Goal: Information Seeking & Learning: Find contact information

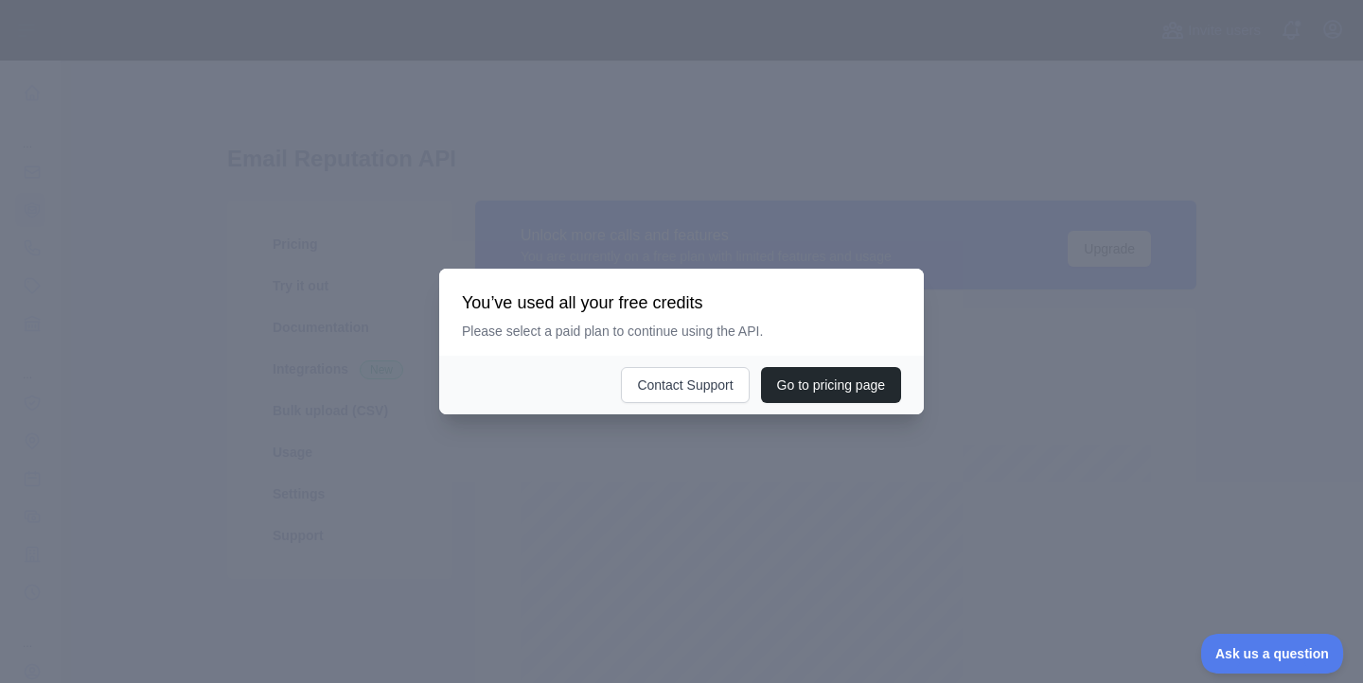
drag, startPoint x: 469, startPoint y: 131, endPoint x: 446, endPoint y: 66, distance: 68.3
click at [464, 128] on div at bounding box center [681, 341] width 1363 height 683
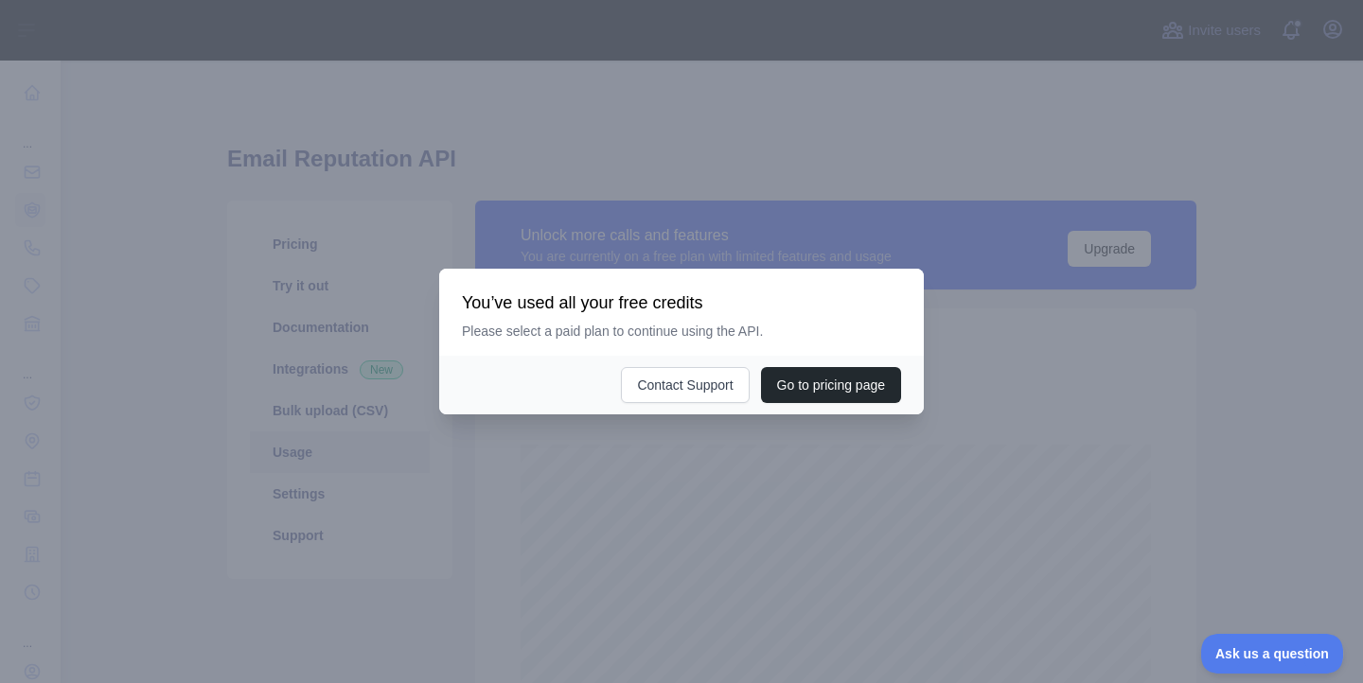
click at [343, 150] on div at bounding box center [681, 341] width 1363 height 683
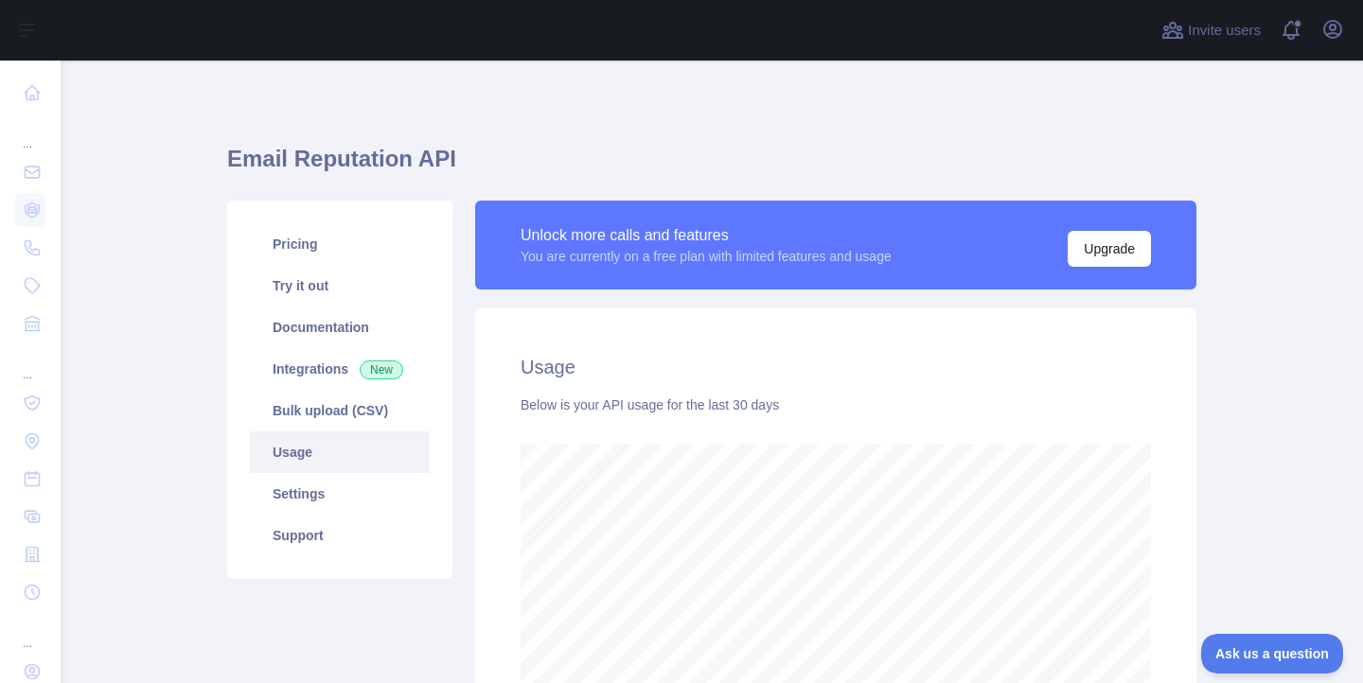
click at [472, 168] on h1 "Email Reputation API" at bounding box center [711, 166] width 969 height 45
drag, startPoint x: 976, startPoint y: 103, endPoint x: 701, endPoint y: 84, distance: 275.1
click at [976, 104] on div "Email Reputation API Pricing Try it out Documentation Integrations New Bulk upl…" at bounding box center [711, 503] width 969 height 885
click at [268, 85] on div "Email Reputation API Pricing Try it out Documentation Integrations New Bulk upl…" at bounding box center [711, 503] width 969 height 885
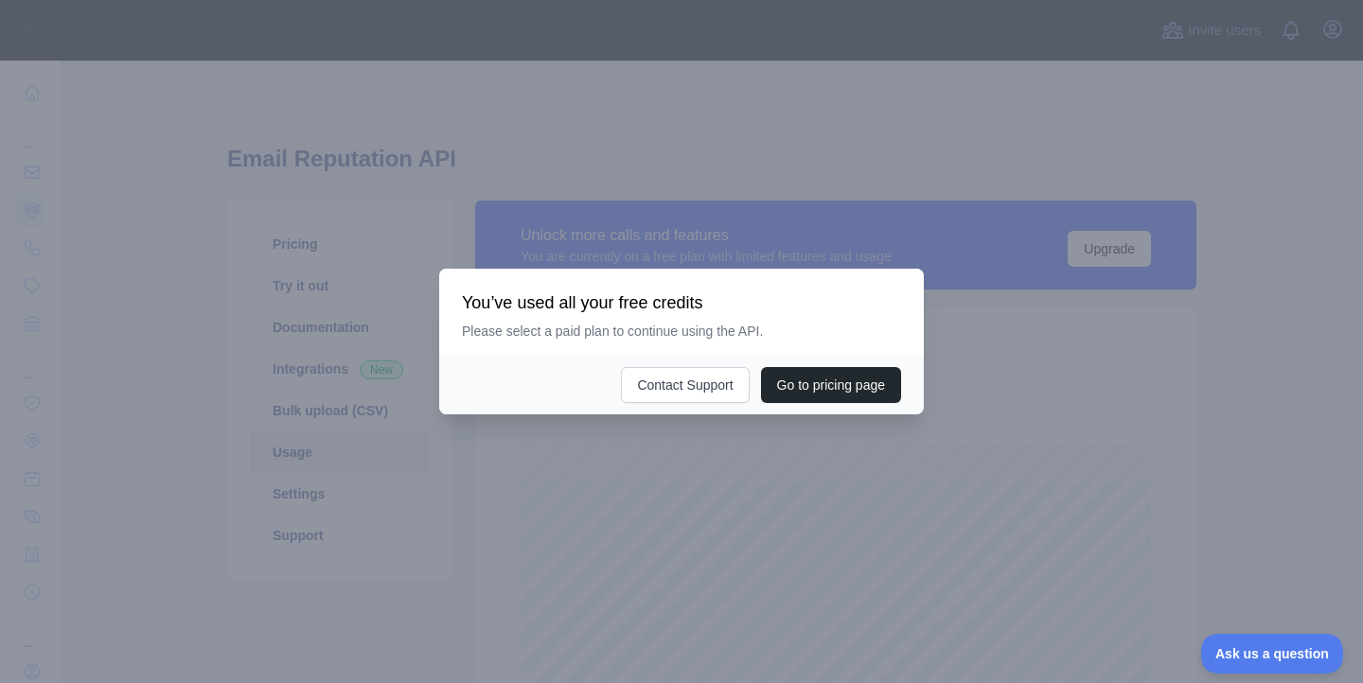
click at [446, 100] on div at bounding box center [681, 341] width 1363 height 683
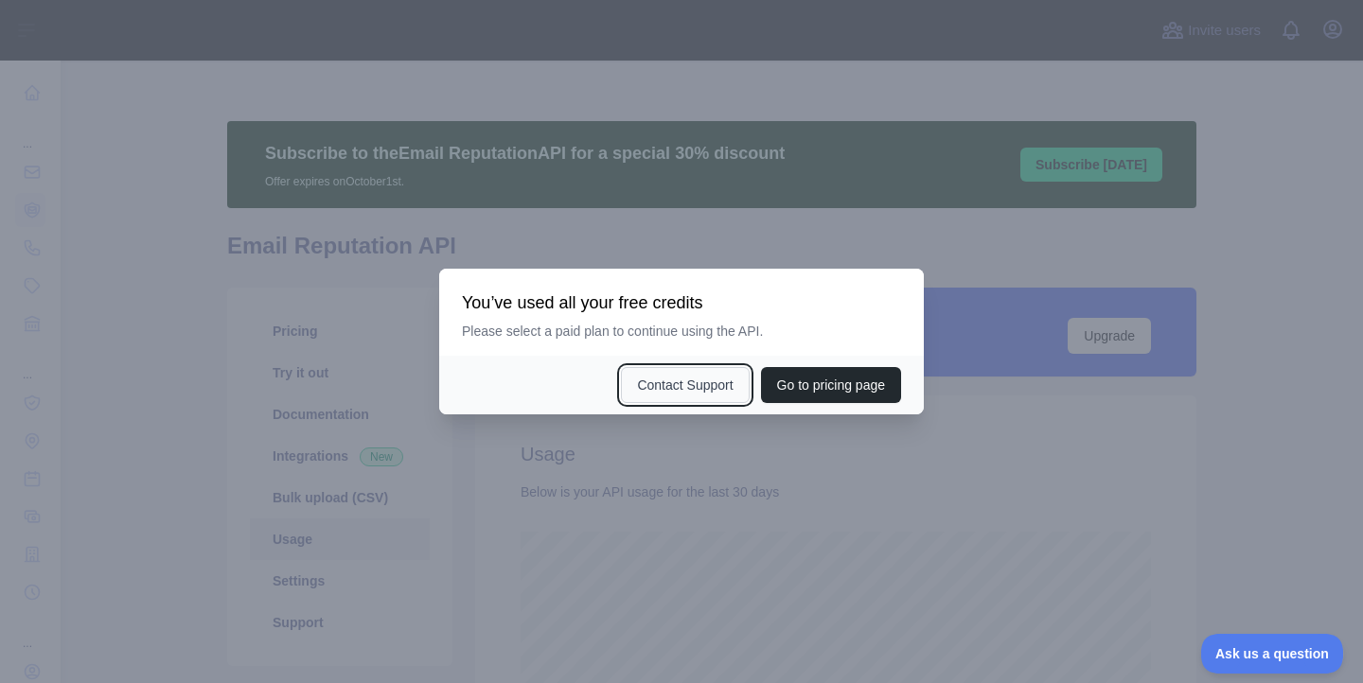
click at [657, 386] on button "Contact Support" at bounding box center [685, 385] width 128 height 36
